Goal: Obtain resource: Obtain resource

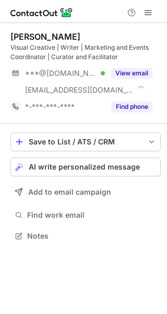
scroll to position [228, 167]
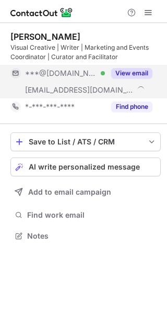
click at [139, 74] on button "View email" at bounding box center [131, 73] width 41 height 10
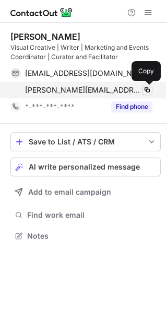
click at [145, 95] on button at bounding box center [147, 90] width 10 height 10
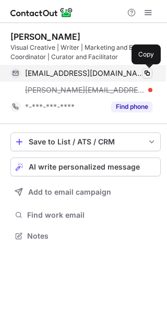
click at [152, 76] on button at bounding box center [147, 73] width 10 height 10
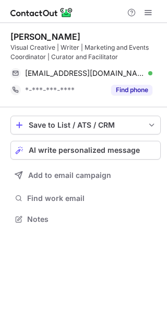
scroll to position [212, 167]
drag, startPoint x: 72, startPoint y: 37, endPoint x: 4, endPoint y: 40, distance: 68.1
click at [4, 40] on div "Liz Tollemache Visual Creative | Writer | Marketing and Events Coordinator | Cu…" at bounding box center [83, 129] width 167 height 212
copy div "Liz Tollemache"
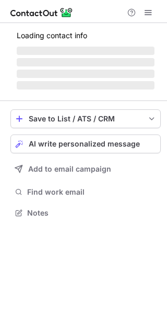
scroll to position [212, 167]
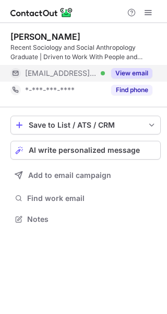
click at [136, 71] on button "View email" at bounding box center [131, 73] width 41 height 10
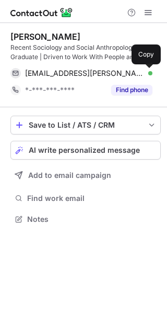
click at [146, 77] on button at bounding box center [147, 73] width 10 height 10
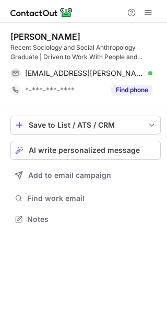
click at [140, 248] on div "Sasha Ruprecht Recent Sociology and Social Anthropology Graduate | Driven to Wo…" at bounding box center [83, 168] width 167 height 291
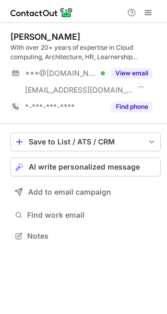
scroll to position [228, 167]
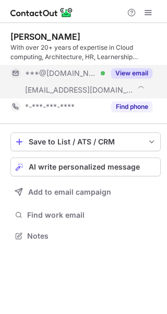
click at [122, 71] on button "View email" at bounding box center [131, 73] width 41 height 10
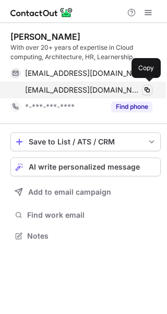
click at [149, 89] on span at bounding box center [147, 90] width 8 height 8
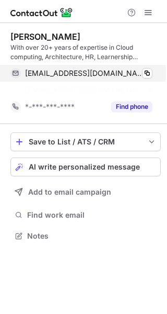
scroll to position [212, 167]
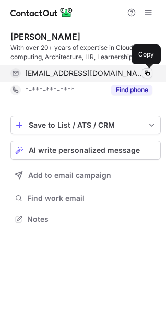
click at [147, 72] on span at bounding box center [147, 73] width 8 height 8
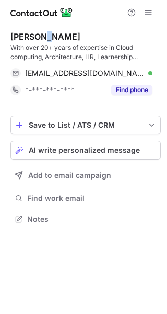
click at [40, 36] on div "Kim Brook" at bounding box center [45, 36] width 70 height 10
drag, startPoint x: 59, startPoint y: 39, endPoint x: 3, endPoint y: 40, distance: 56.0
click at [3, 40] on div "Kim Brook With over 20+ years of expertise in Cloud computing, Architecture, HR…" at bounding box center [83, 129] width 167 height 212
copy div "Kim Brook"
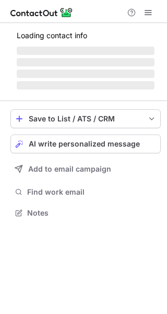
scroll to position [212, 167]
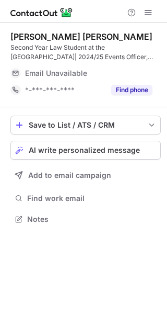
click at [131, 66] on div "Email Unavailable" at bounding box center [89, 73] width 128 height 17
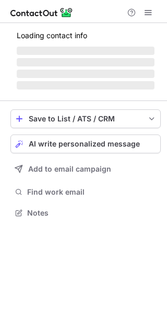
scroll to position [212, 167]
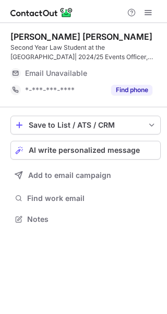
scroll to position [212, 167]
click at [100, 63] on div "[PERSON_NAME] [PERSON_NAME] Second Year Law Student at the [GEOGRAPHIC_DATA]| 2…" at bounding box center [85, 64] width 151 height 67
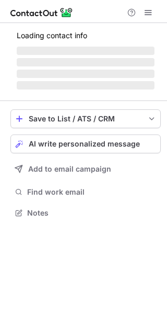
scroll to position [212, 167]
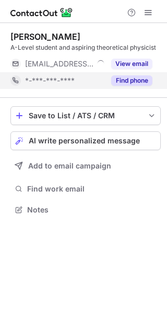
scroll to position [202, 167]
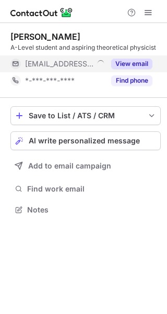
click at [129, 70] on div "View email" at bounding box center [129, 63] width 48 height 17
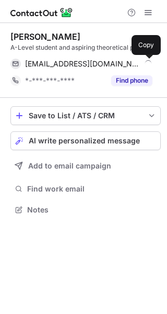
click at [145, 67] on span at bounding box center [147, 64] width 8 height 8
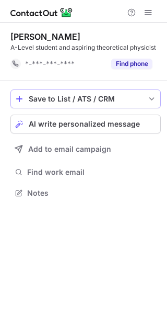
scroll to position [186, 167]
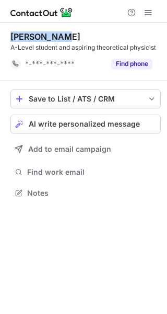
drag, startPoint x: 75, startPoint y: 36, endPoint x: 7, endPoint y: 35, distance: 68.0
click at [7, 35] on div "Heba Khamis A-Level student and aspiring theoretical physicist *-***-***-**** F…" at bounding box center [83, 116] width 167 height 186
copy div "Heba Khamis"
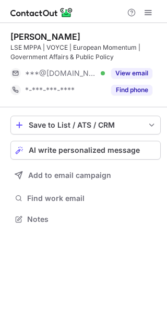
scroll to position [212, 167]
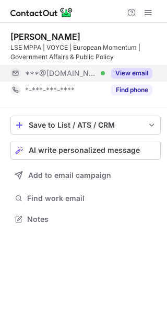
click at [135, 73] on button "View email" at bounding box center [131, 73] width 41 height 10
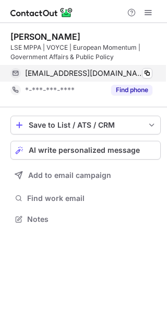
click at [153, 69] on div "[EMAIL_ADDRESS][DOMAIN_NAME] Verified Copy" at bounding box center [81, 73] width 142 height 17
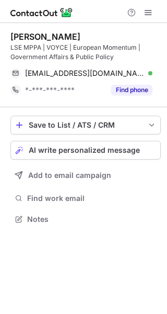
drag, startPoint x: 88, startPoint y: 33, endPoint x: 7, endPoint y: 35, distance: 81.1
click at [7, 35] on div "[PERSON_NAME] LSE MPPA | VOYCE | European Momentum | Government Affairs & Publi…" at bounding box center [83, 129] width 167 height 212
copy div "[PERSON_NAME]"
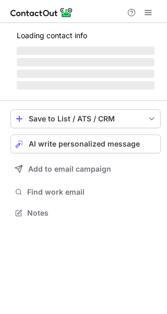
scroll to position [212, 167]
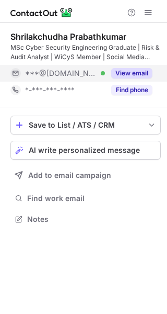
click at [136, 73] on button "View email" at bounding box center [131, 73] width 41 height 10
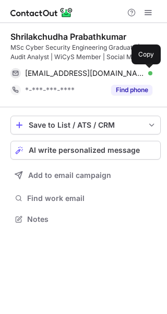
click at [146, 78] on button at bounding box center [147, 73] width 10 height 10
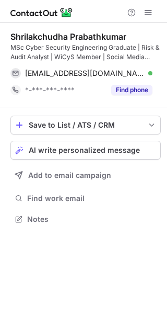
click at [109, 283] on div "[PERSON_NAME] MSc Cyber Security Engineering Graduate | Risk & Audit Analyst | …" at bounding box center [83, 168] width 167 height 291
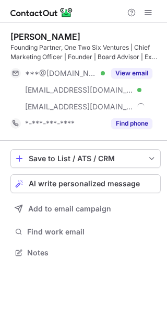
scroll to position [245, 167]
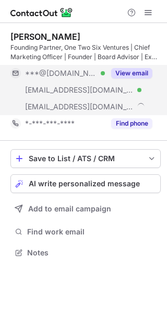
click at [124, 73] on button "View email" at bounding box center [131, 73] width 41 height 10
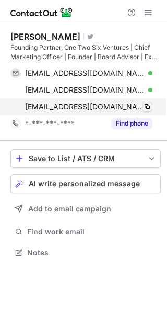
click at [150, 107] on span at bounding box center [147, 106] width 8 height 8
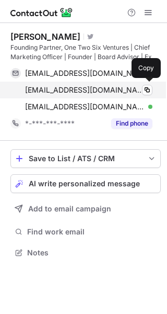
click at [140, 90] on div "[EMAIL_ADDRESS][DOMAIN_NAME] Verified" at bounding box center [89, 89] width 128 height 9
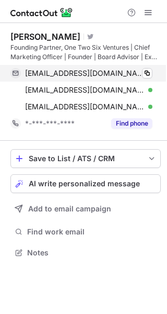
click at [153, 79] on div "[EMAIL_ADDRESS][DOMAIN_NAME] Verified Copy" at bounding box center [81, 73] width 142 height 17
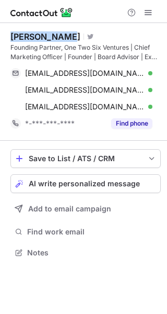
drag, startPoint x: 66, startPoint y: 33, endPoint x: 6, endPoint y: 30, distance: 60.2
click at [6, 30] on div "Sarah Conrad Visit Twitter profile Founding Partner, One Two Six Ventures | Chi…" at bounding box center [83, 145] width 167 height 245
copy div "Sarah Conrad"
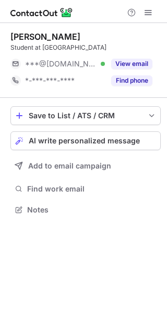
scroll to position [202, 167]
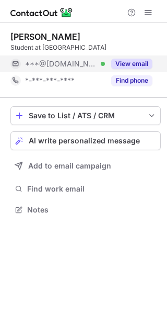
click at [122, 61] on button "View email" at bounding box center [131, 64] width 41 height 10
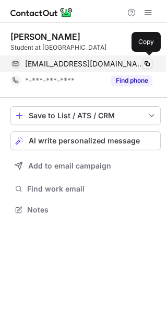
click at [144, 63] on button at bounding box center [147, 64] width 10 height 10
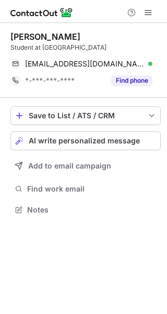
drag, startPoint x: 123, startPoint y: 35, endPoint x: 8, endPoint y: 38, distance: 115.6
click at [8, 38] on div "[PERSON_NAME] Student at [GEOGRAPHIC_DATA] [EMAIL_ADDRESS][DOMAIN_NAME] Verifie…" at bounding box center [83, 124] width 167 height 202
copy div "[PERSON_NAME]"
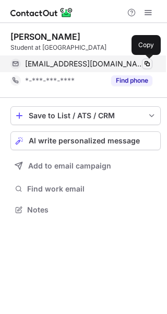
click at [146, 65] on span at bounding box center [147, 64] width 8 height 8
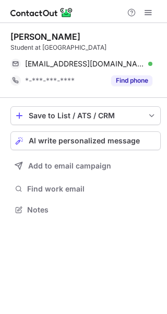
drag, startPoint x: 122, startPoint y: 41, endPoint x: -3, endPoint y: 40, distance: 124.4
click at [0, 40] on html "[PERSON_NAME] Student at [GEOGRAPHIC_DATA] [EMAIL_ADDRESS][DOMAIN_NAME] Verifie…" at bounding box center [83, 157] width 167 height 314
copy div "[PERSON_NAME]"
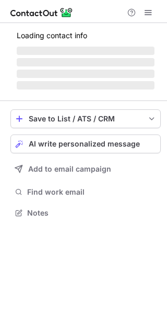
scroll to position [202, 167]
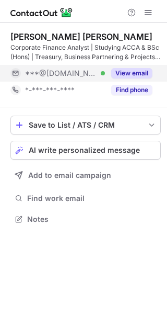
click at [133, 72] on button "View email" at bounding box center [131, 73] width 41 height 10
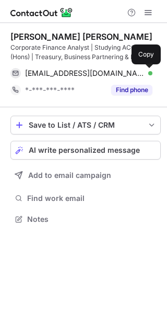
click at [145, 72] on span at bounding box center [147, 73] width 8 height 8
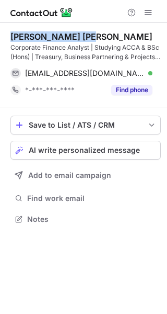
drag, startPoint x: 88, startPoint y: 35, endPoint x: 9, endPoint y: 31, distance: 78.5
click at [9, 31] on div "Alex David Harris Corporate Finance Analyst | Studying ACCA & BSc (Hons) | Trea…" at bounding box center [83, 129] width 167 height 212
copy div "Alex David Harris"
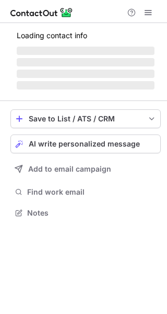
scroll to position [212, 167]
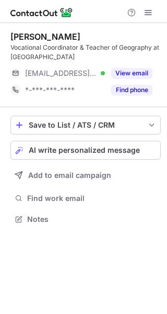
click at [135, 66] on div "View email" at bounding box center [129, 73] width 48 height 17
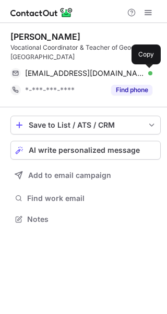
click at [149, 73] on span at bounding box center [147, 73] width 8 height 8
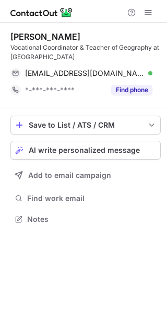
click at [152, 187] on div "Save to List / ATS / CRM List Select Lever Connect Greenhouse Connect Salesforc…" at bounding box center [85, 171] width 151 height 128
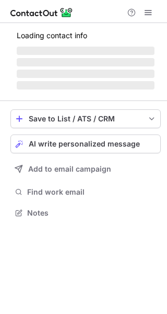
scroll to position [202, 167]
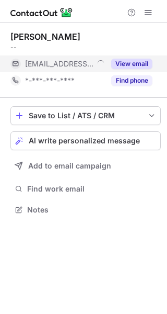
click at [122, 65] on button "View email" at bounding box center [131, 64] width 41 height 10
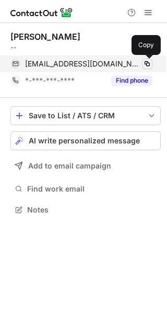
click at [148, 65] on span at bounding box center [147, 64] width 8 height 8
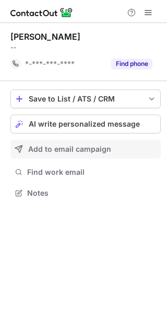
scroll to position [186, 167]
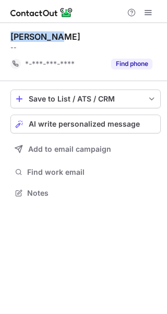
drag, startPoint x: 60, startPoint y: 31, endPoint x: 3, endPoint y: 38, distance: 57.9
click at [3, 38] on div "[PERSON_NAME] -- *-***-***-**** Find phone Save to List / ATS / CRM List Select…" at bounding box center [83, 116] width 167 height 186
copy div "[PERSON_NAME]"
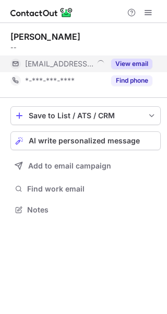
scroll to position [202, 167]
click at [129, 66] on button "View email" at bounding box center [131, 64] width 41 height 10
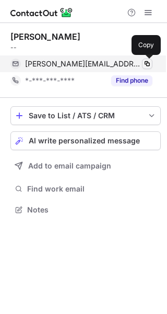
click at [144, 66] on span at bounding box center [147, 64] width 8 height 8
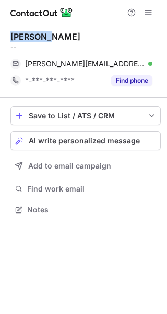
drag, startPoint x: 54, startPoint y: 37, endPoint x: 4, endPoint y: 36, distance: 49.7
click at [4, 36] on div "Dan Glew -- dan@wselectrical.com Verified Copy *-***-***-**** Find phone Save t…" at bounding box center [83, 124] width 167 height 202
copy div "Dan Glew"
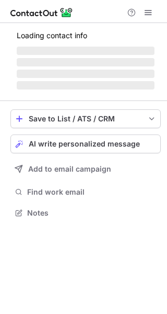
scroll to position [202, 167]
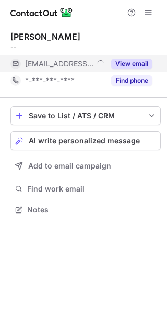
click at [138, 65] on button "View email" at bounding box center [131, 64] width 41 height 10
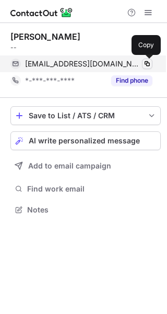
click at [148, 61] on span at bounding box center [147, 64] width 8 height 8
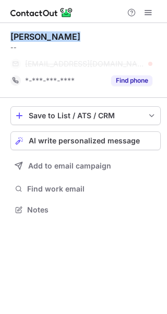
drag, startPoint x: 71, startPoint y: 37, endPoint x: 12, endPoint y: 36, distance: 59.1
click at [12, 36] on div "Aiden Garford" at bounding box center [85, 36] width 151 height 10
copy div "Aiden Garford"
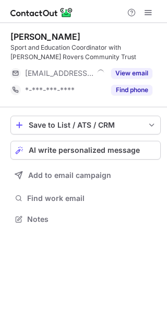
scroll to position [212, 167]
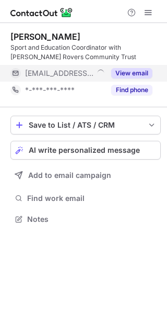
click at [145, 74] on button "View email" at bounding box center [131, 73] width 41 height 10
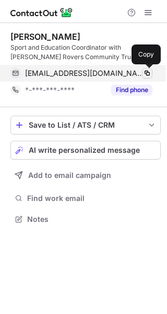
click at [151, 71] on span at bounding box center [147, 73] width 8 height 8
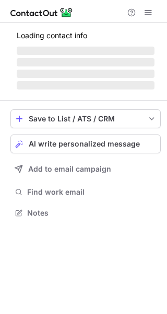
scroll to position [202, 167]
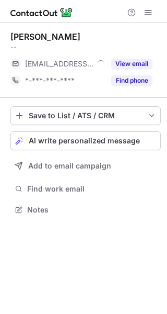
click at [134, 63] on button "View email" at bounding box center [131, 64] width 41 height 10
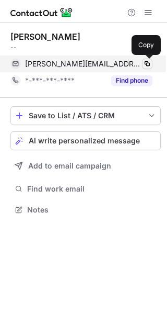
click at [145, 64] on span at bounding box center [147, 64] width 8 height 8
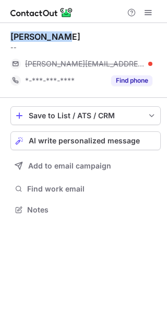
drag, startPoint x: 66, startPoint y: 37, endPoint x: 10, endPoint y: 36, distance: 56.5
click at [10, 36] on div "Becca Foran -- rebecca@daffodilhotel.co.uk *-***-***-**** Find phone Save to Li…" at bounding box center [83, 124] width 167 height 202
copy div "Becca Foran"
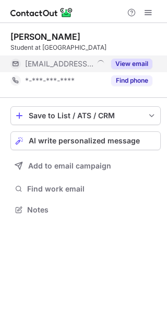
scroll to position [202, 167]
click at [129, 62] on button "View email" at bounding box center [131, 64] width 41 height 10
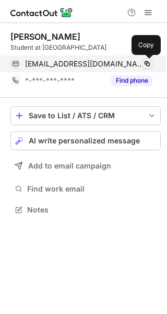
click at [145, 62] on span at bounding box center [147, 64] width 8 height 8
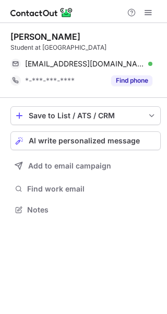
drag, startPoint x: 93, startPoint y: 31, endPoint x: -5, endPoint y: 39, distance: 98.1
click at [0, 39] on html "Krishna Raghavan Student at University of Warwick krishna.raghavan@warwicksu.co…" at bounding box center [83, 157] width 167 height 314
copy div "Krishna Raghavan"
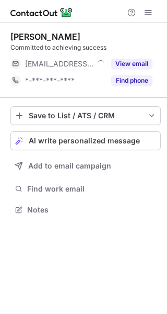
scroll to position [202, 167]
click at [112, 63] on button "View email" at bounding box center [131, 64] width 41 height 10
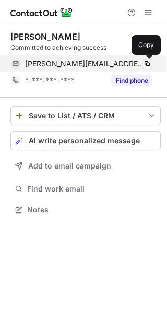
click at [144, 63] on span at bounding box center [147, 64] width 8 height 8
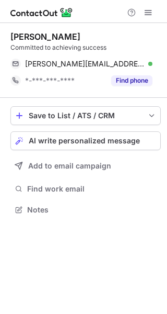
click at [153, 269] on div "[PERSON_NAME] Committed to achieving success [PERSON_NAME][EMAIL_ADDRESS][PERSO…" at bounding box center [83, 168] width 167 height 291
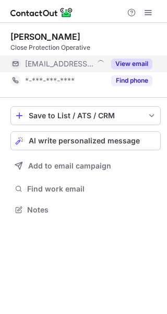
scroll to position [202, 167]
click at [125, 65] on button "View email" at bounding box center [131, 64] width 41 height 10
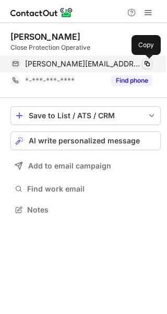
click at [147, 63] on span at bounding box center [147, 64] width 8 height 8
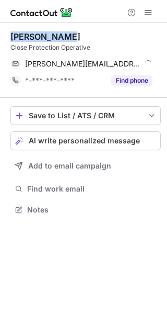
drag, startPoint x: 75, startPoint y: 33, endPoint x: 7, endPoint y: 34, distance: 68.5
click at [7, 34] on div "Joseph Lloyd Close Protection Operative joseph@pathwayrisk.com Copy *-***-***-*…" at bounding box center [83, 124] width 167 height 202
copy div "Joseph Lloyd"
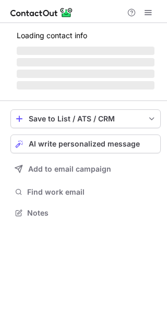
scroll to position [212, 167]
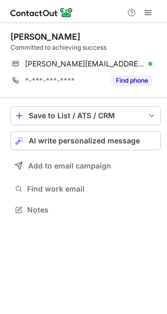
scroll to position [202, 167]
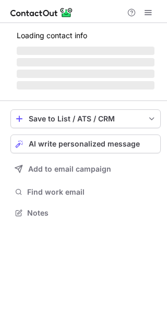
scroll to position [212, 167]
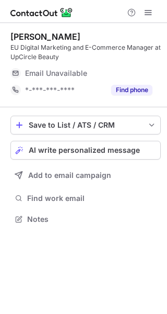
click at [79, 76] on span "Email Unavailable" at bounding box center [56, 72] width 62 height 9
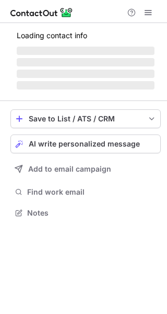
scroll to position [212, 167]
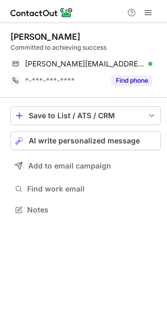
scroll to position [202, 167]
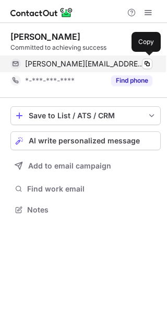
click at [152, 55] on div "[PERSON_NAME][EMAIL_ADDRESS][PERSON_NAME][DOMAIN_NAME] Verified Copy" at bounding box center [81, 63] width 142 height 17
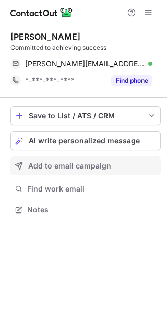
click at [138, 162] on div "Add to email campaign" at bounding box center [92, 166] width 129 height 8
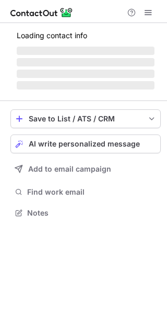
scroll to position [212, 167]
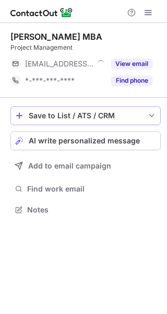
scroll to position [202, 167]
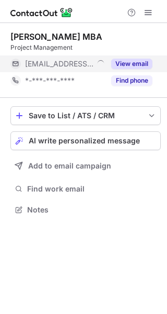
click at [138, 58] on div "View email" at bounding box center [129, 63] width 48 height 17
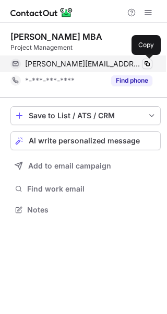
click at [145, 65] on span at bounding box center [147, 64] width 8 height 8
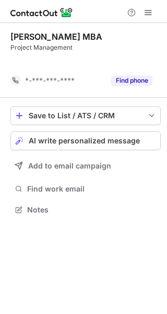
scroll to position [186, 167]
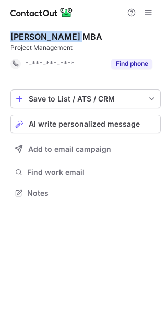
drag, startPoint x: 72, startPoint y: 37, endPoint x: 3, endPoint y: 36, distance: 69.0
click at [3, 36] on div "Peter Harwood MBA Project Management *-***-***-**** Find phone Save to List / A…" at bounding box center [83, 116] width 167 height 186
copy div "Peter Harwood"
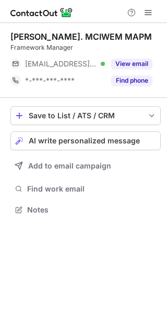
scroll to position [202, 167]
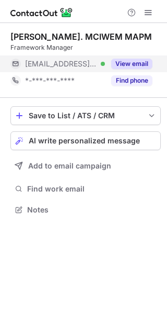
click at [123, 69] on div "View email" at bounding box center [129, 63] width 48 height 17
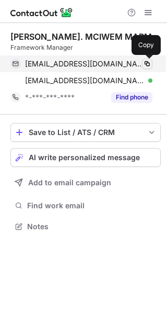
click at [151, 65] on span at bounding box center [147, 64] width 8 height 8
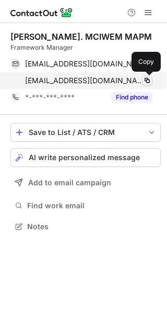
click at [150, 81] on span at bounding box center [147, 80] width 8 height 8
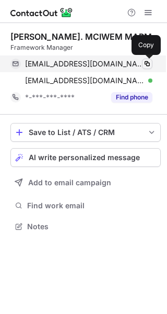
click at [144, 65] on span at bounding box center [147, 64] width 8 height 8
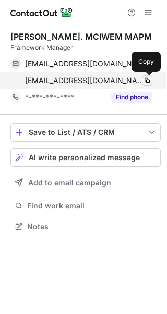
click at [147, 79] on span at bounding box center [147, 80] width 8 height 8
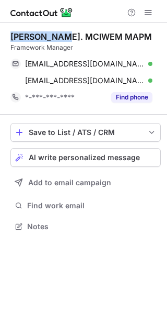
drag, startPoint x: 59, startPoint y: 37, endPoint x: 9, endPoint y: 40, distance: 50.3
click at [9, 40] on div "[PERSON_NAME]. MCIWEM MAPM Framework Manager [EMAIL_ADDRESS][DOMAIN_NAME] Verif…" at bounding box center [83, 132] width 167 height 219
copy div "[PERSON_NAME]"
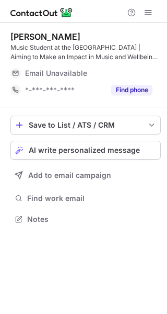
scroll to position [212, 167]
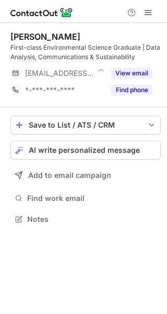
scroll to position [212, 167]
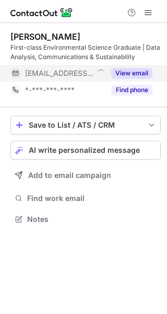
click at [139, 75] on button "View email" at bounding box center [131, 73] width 41 height 10
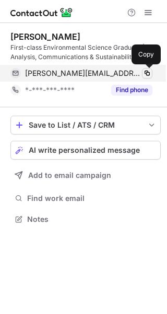
click at [148, 72] on span at bounding box center [147, 73] width 8 height 8
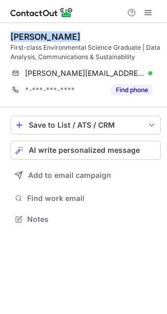
drag, startPoint x: 75, startPoint y: 37, endPoint x: 7, endPoint y: 37, distance: 67.4
click at [7, 37] on div "[PERSON_NAME] First-class Environmental Science Graduate | Data Analysis, Commu…" at bounding box center [83, 129] width 167 height 212
copy div "[PERSON_NAME]"
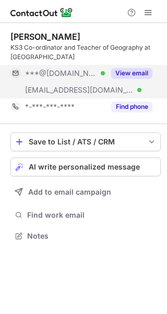
scroll to position [228, 167]
click at [142, 68] on button "View email" at bounding box center [131, 73] width 41 height 10
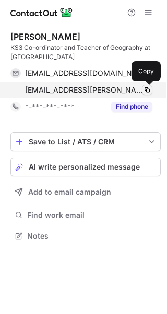
click at [146, 92] on span at bounding box center [147, 90] width 8 height 8
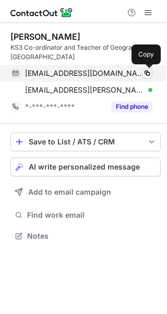
click at [151, 75] on span at bounding box center [147, 73] width 8 height 8
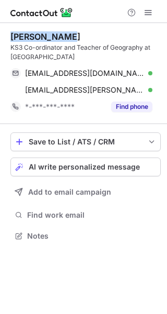
drag, startPoint x: 64, startPoint y: 36, endPoint x: 5, endPoint y: 38, distance: 59.1
click at [5, 38] on div "Will Hartley KS3 Co-ordinator and Teacher of Geography at St Paul’s Catholic Co…" at bounding box center [83, 137] width 167 height 228
copy div "Will Hartley"
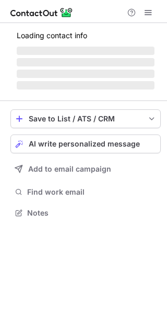
scroll to position [178, 167]
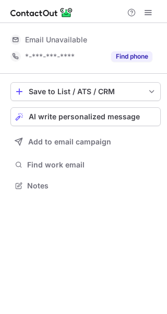
click at [136, 63] on div "Find phone" at bounding box center [129, 56] width 48 height 17
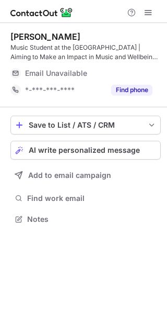
scroll to position [212, 167]
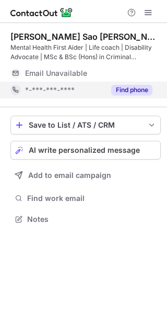
scroll to position [212, 167]
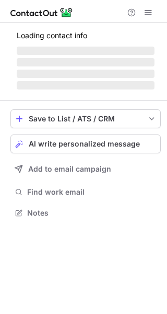
scroll to position [212, 167]
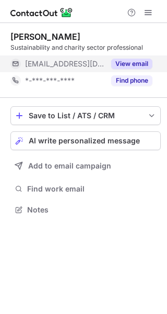
click at [141, 58] on div "View email" at bounding box center [129, 63] width 48 height 17
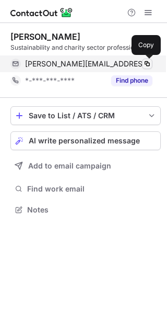
click at [146, 66] on span at bounding box center [147, 64] width 8 height 8
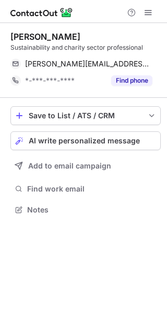
click at [96, 252] on div "[PERSON_NAME] Sustainability and charity sector professional [EMAIL_ADDRESS][DO…" at bounding box center [83, 168] width 167 height 291
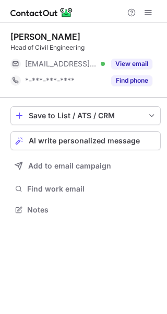
scroll to position [202, 167]
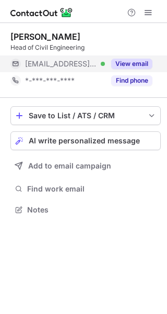
click at [152, 60] on button "View email" at bounding box center [131, 64] width 41 height 10
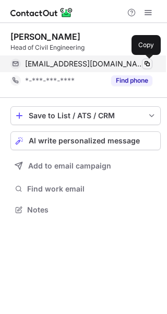
click at [148, 65] on span at bounding box center [147, 64] width 8 height 8
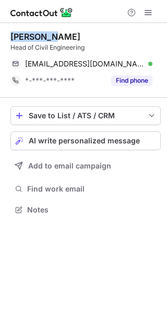
drag, startPoint x: 66, startPoint y: 37, endPoint x: 5, endPoint y: 38, distance: 60.7
click at [5, 38] on div "[PERSON_NAME] Head of Civil Engineering [EMAIL_ADDRESS][DOMAIN_NAME] Verified C…" at bounding box center [83, 124] width 167 height 202
copy div "[PERSON_NAME]"
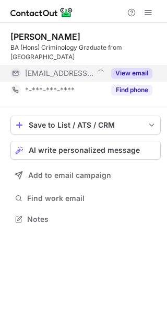
scroll to position [212, 167]
click at [134, 68] on button "View email" at bounding box center [131, 73] width 41 height 10
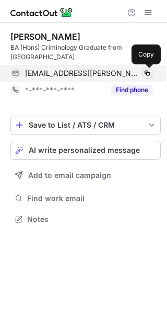
click at [145, 74] on span at bounding box center [147, 73] width 8 height 8
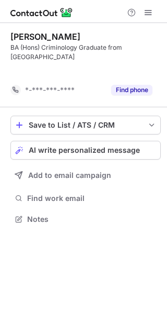
scroll to position [195, 167]
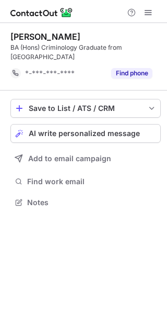
drag, startPoint x: 79, startPoint y: 35, endPoint x: 7, endPoint y: 41, distance: 72.5
click at [7, 41] on div "[PERSON_NAME] (Hons) Criminology Graduate from [GEOGRAPHIC_DATA] *-***-***-****…" at bounding box center [83, 120] width 167 height 195
copy div "[PERSON_NAME]"
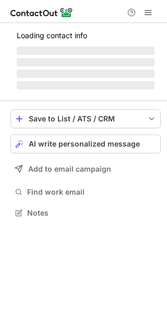
scroll to position [212, 167]
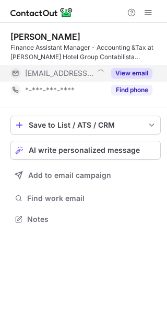
click at [132, 75] on button "View email" at bounding box center [131, 73] width 41 height 10
click at [132, 75] on div "[EMAIL_ADDRESS][PERSON_NAME][DOMAIN_NAME]" at bounding box center [89, 72] width 128 height 9
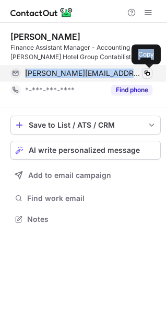
click at [151, 78] on button at bounding box center [147, 73] width 10 height 10
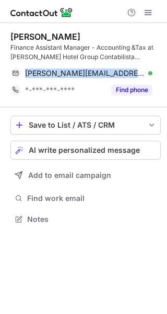
drag, startPoint x: 72, startPoint y: 32, endPoint x: 10, endPoint y: 41, distance: 61.8
click at [10, 41] on div "[PERSON_NAME]" at bounding box center [85, 36] width 151 height 10
copy div "[PERSON_NAME]"
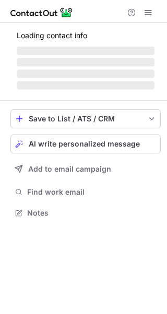
scroll to position [202, 167]
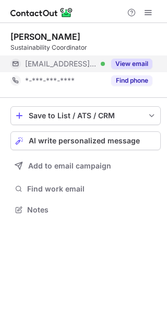
click at [123, 65] on button "View email" at bounding box center [131, 64] width 41 height 10
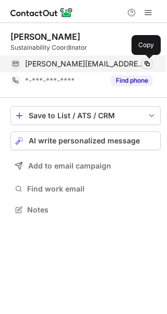
click at [143, 64] on span at bounding box center [147, 64] width 8 height 8
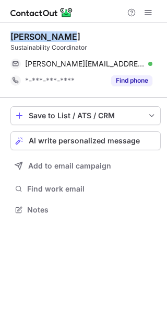
drag, startPoint x: 78, startPoint y: 36, endPoint x: 4, endPoint y: 40, distance: 73.8
click at [4, 40] on div "[PERSON_NAME] Sustainability Coordinator [PERSON_NAME][EMAIL_ADDRESS][DOMAIN_NA…" at bounding box center [83, 124] width 167 height 202
copy div "[PERSON_NAME]"
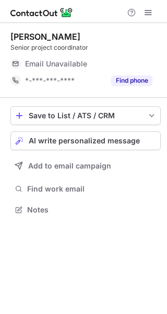
scroll to position [202, 167]
